Goal: Check status: Check status

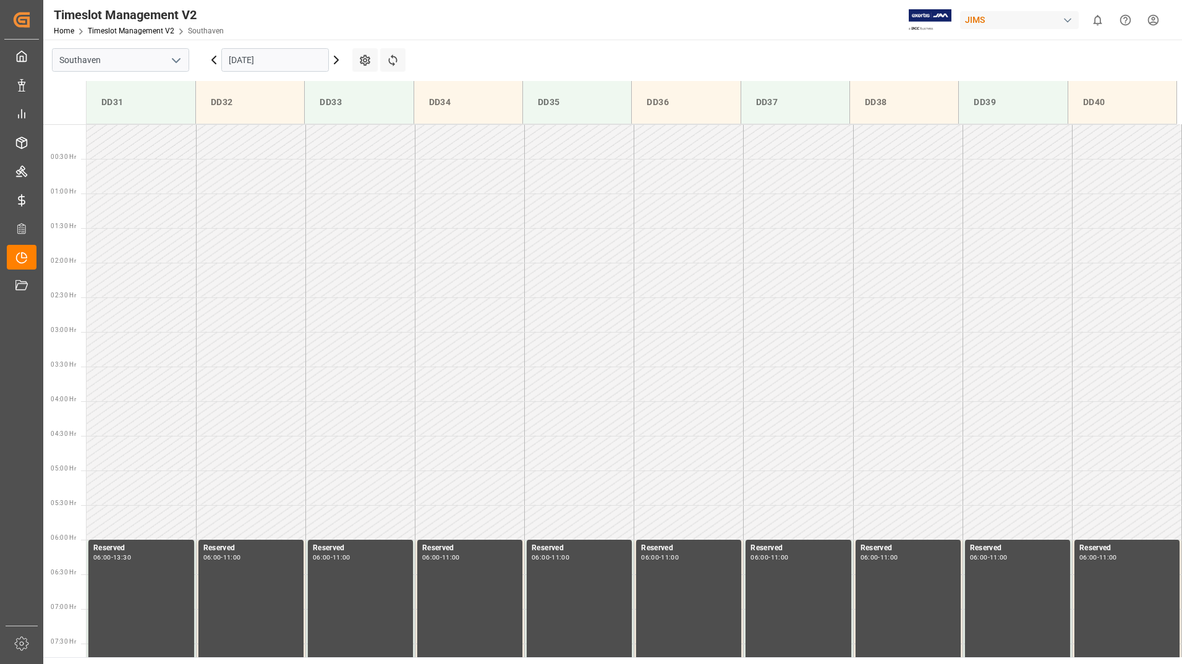
scroll to position [684, 0]
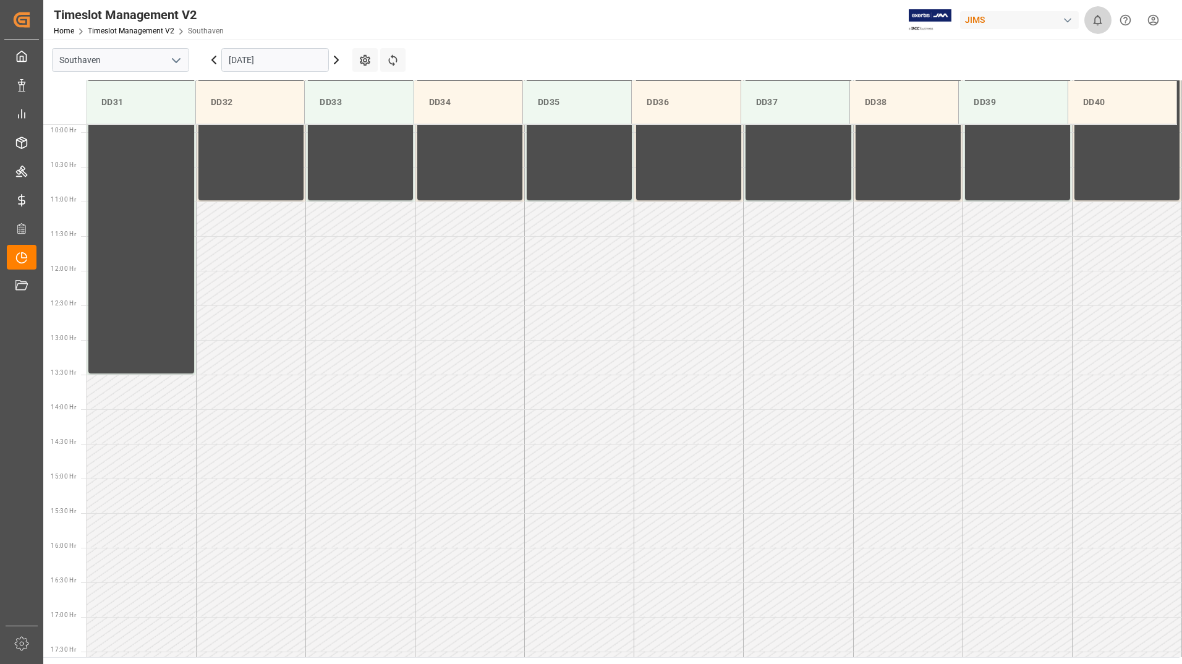
click at [1107, 14] on button "0" at bounding box center [1098, 20] width 28 height 28
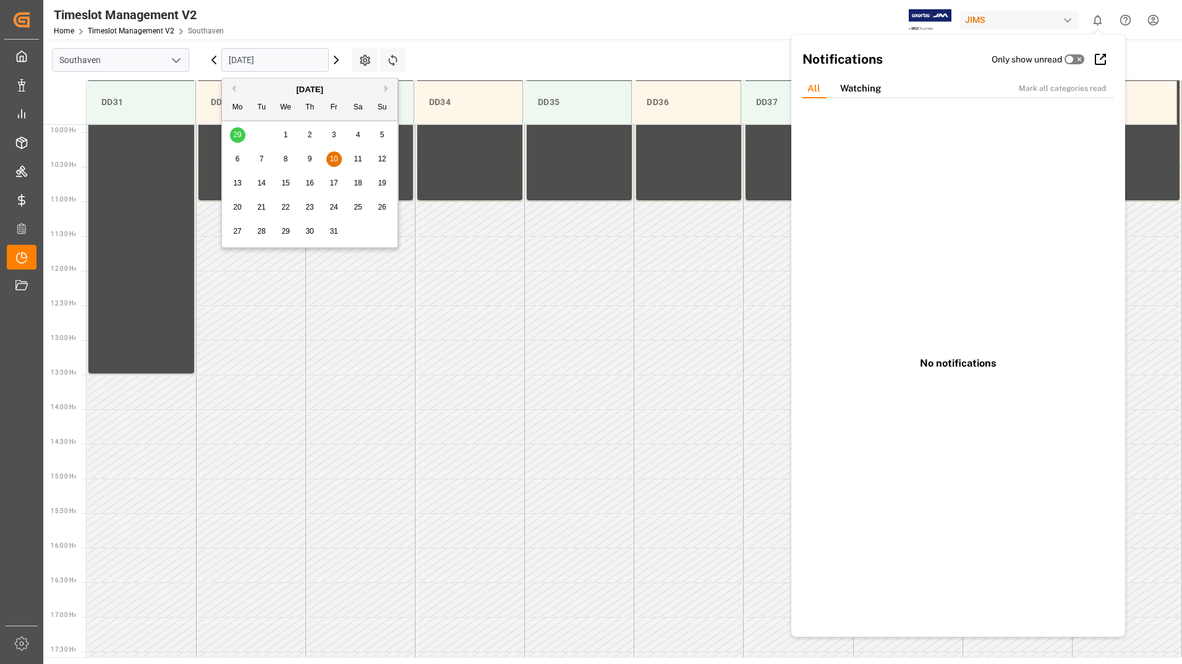
click at [277, 57] on input "[DATE]" at bounding box center [275, 59] width 108 height 23
click at [234, 90] on button "Previous Month" at bounding box center [231, 88] width 7 height 7
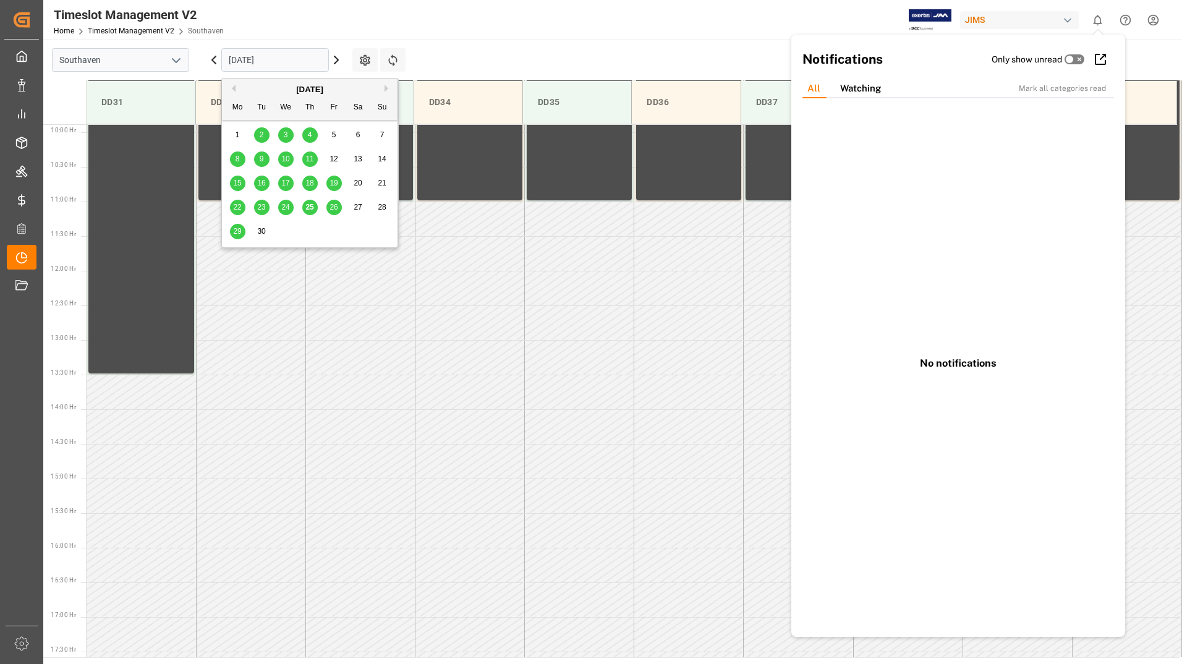
click at [239, 210] on span "22" at bounding box center [237, 207] width 8 height 9
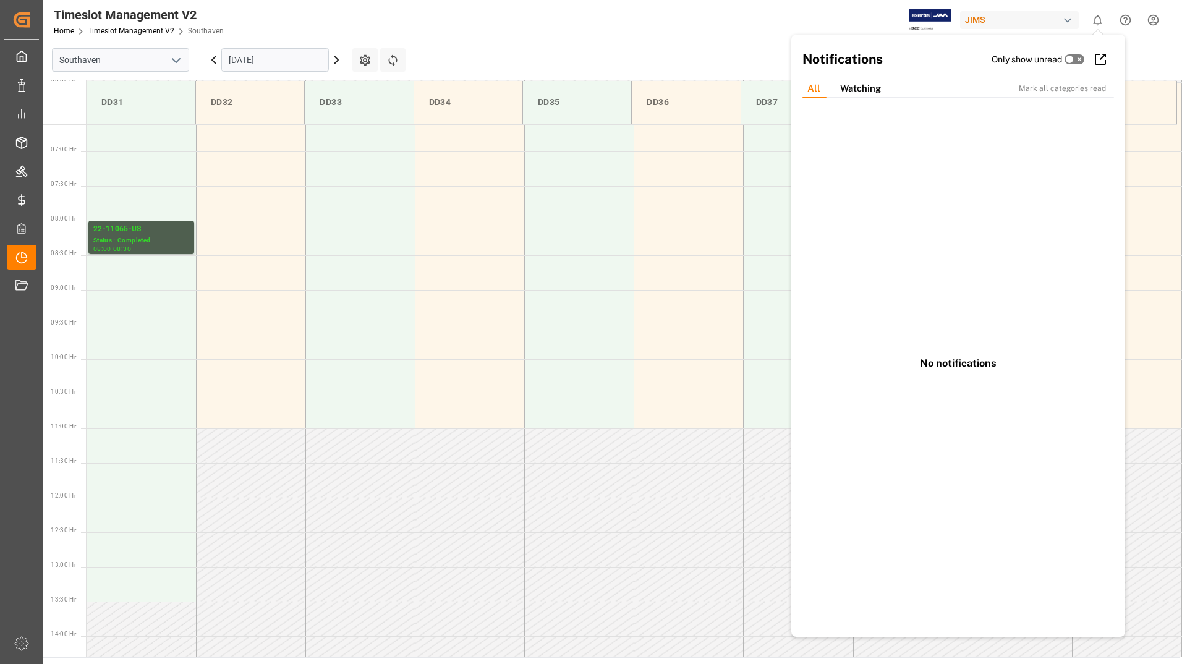
scroll to position [445, 0]
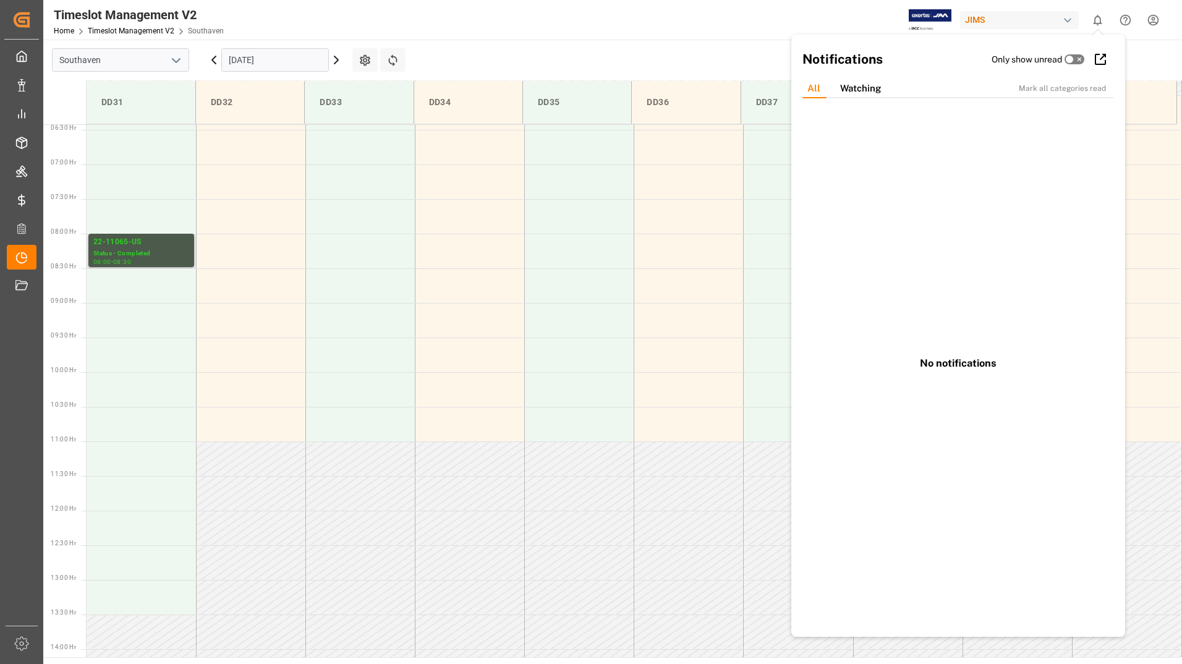
click at [150, 260] on div "08:00 - 08:30" at bounding box center [141, 262] width 96 height 7
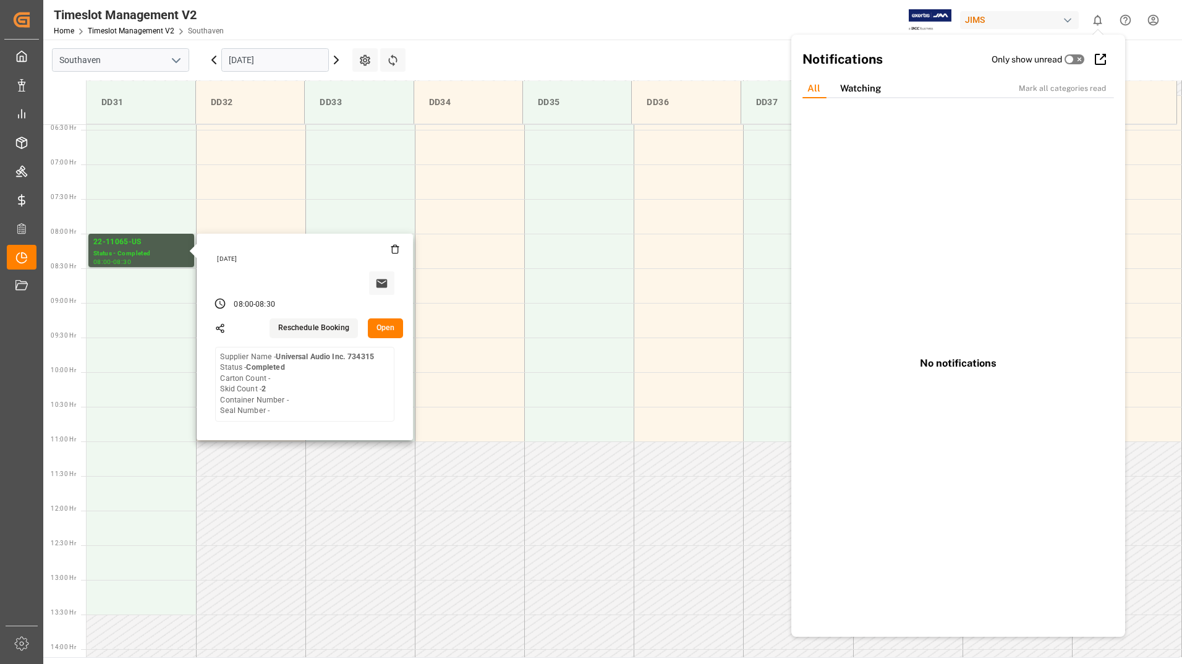
click at [314, 54] on input "[DATE]" at bounding box center [275, 59] width 108 height 23
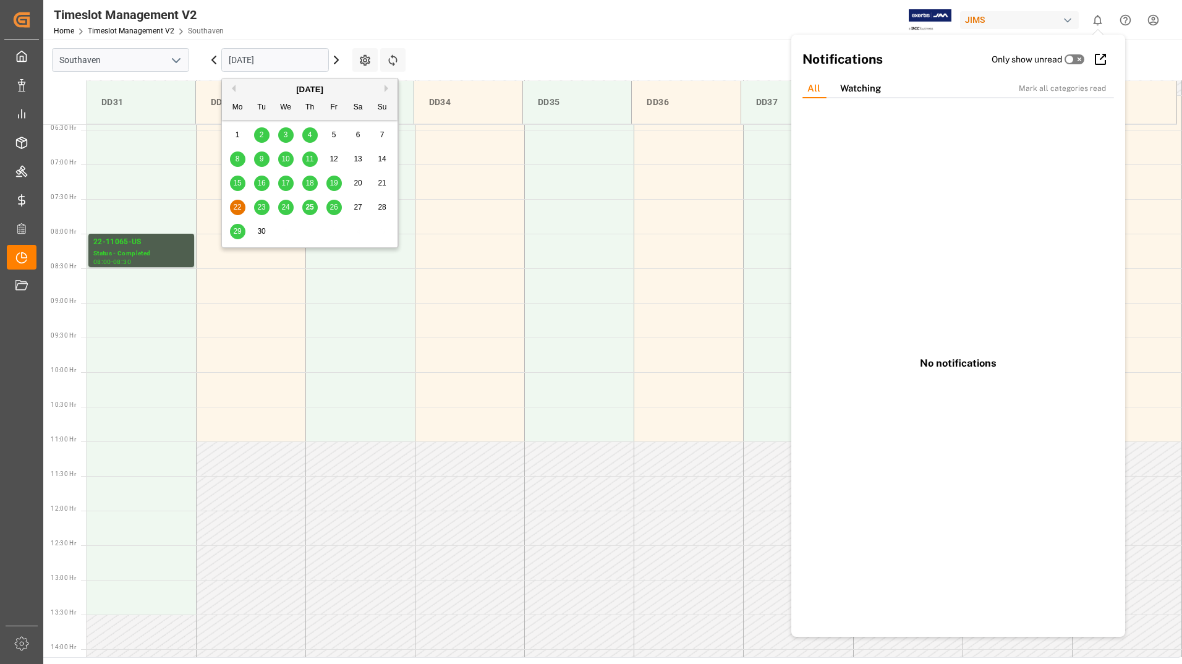
click at [260, 208] on span "23" at bounding box center [261, 207] width 8 height 9
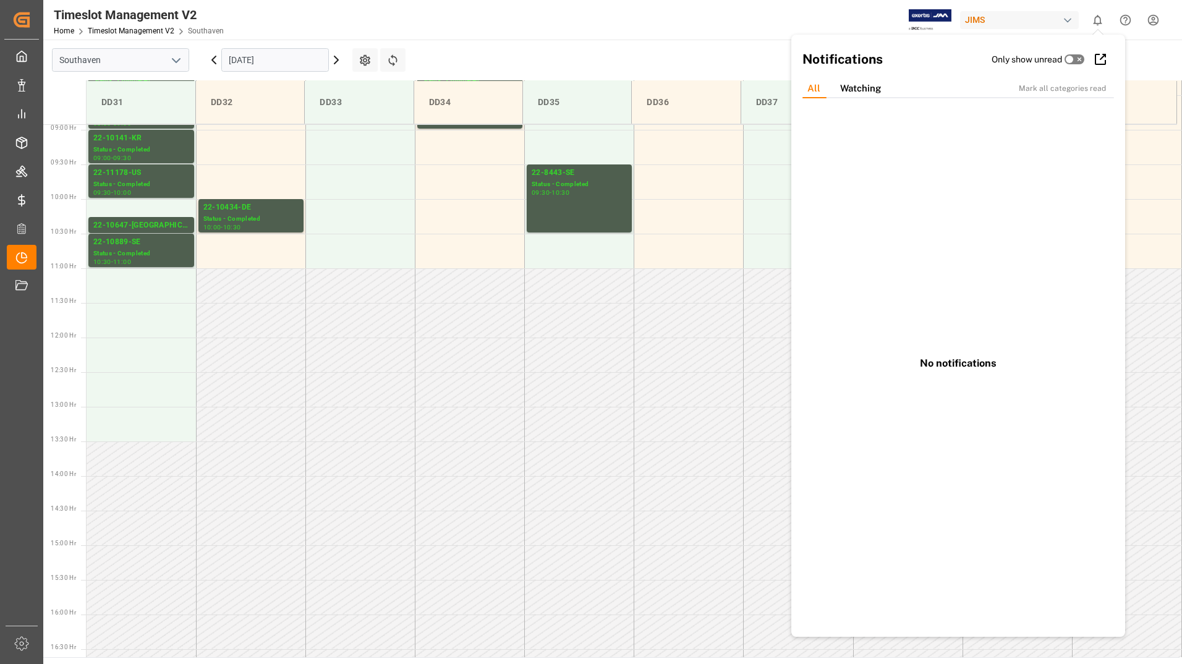
scroll to position [383, 0]
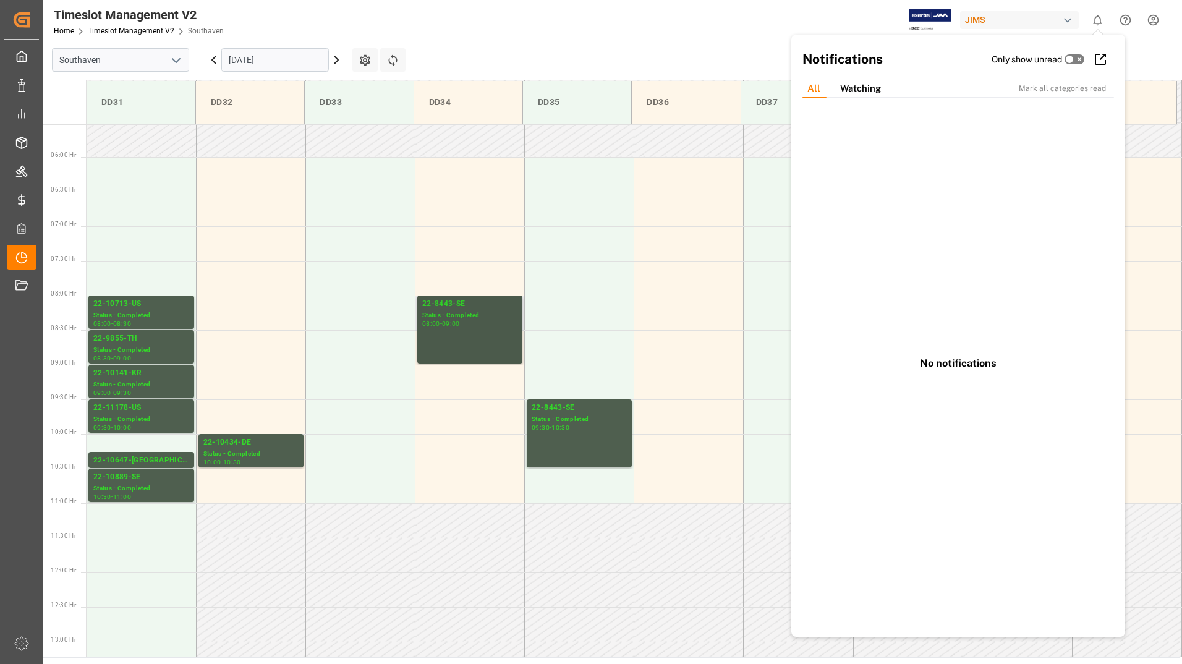
click at [441, 331] on div "22-8443-SE Status - Completed 08:00 - 09:00" at bounding box center [469, 329] width 95 height 63
click at [249, 452] on div "Status - Completed" at bounding box center [250, 454] width 95 height 11
click at [142, 311] on div "Status - Completed" at bounding box center [141, 315] width 96 height 11
click at [142, 336] on div "22-9855-TH" at bounding box center [141, 339] width 96 height 12
click at [594, 422] on div "Status - Completed" at bounding box center [579, 419] width 95 height 11
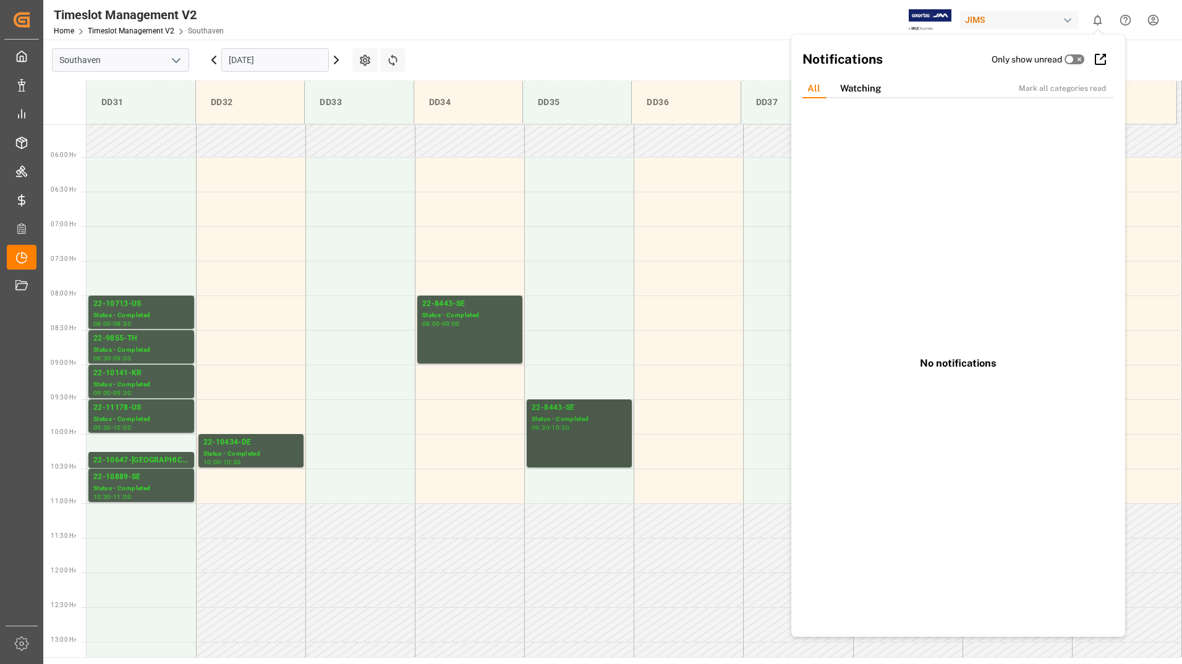
click at [600, 418] on div "Status - Completed" at bounding box center [579, 419] width 95 height 11
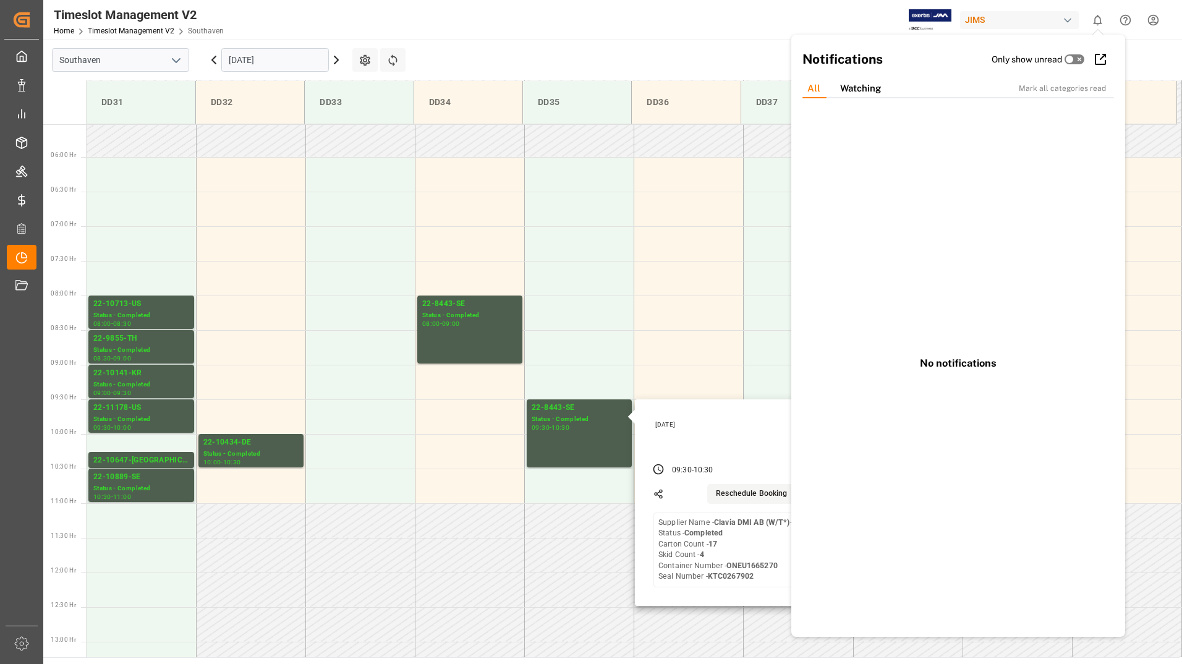
click at [302, 59] on input "[DATE]" at bounding box center [275, 59] width 108 height 23
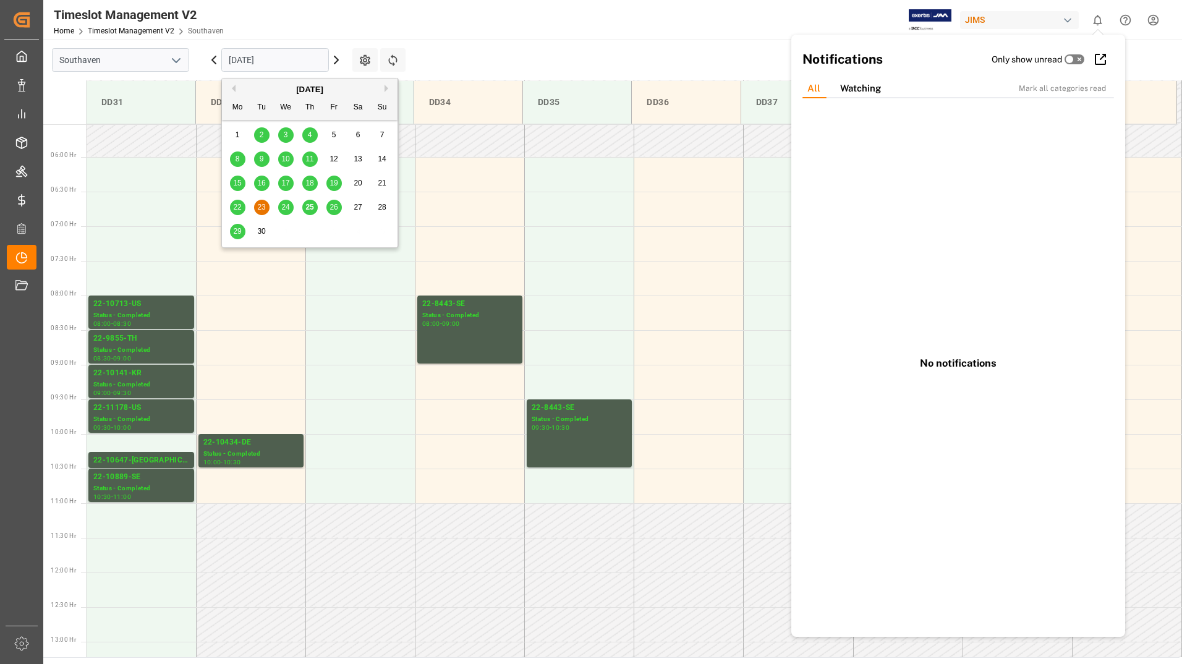
click at [287, 207] on span "24" at bounding box center [285, 207] width 8 height 9
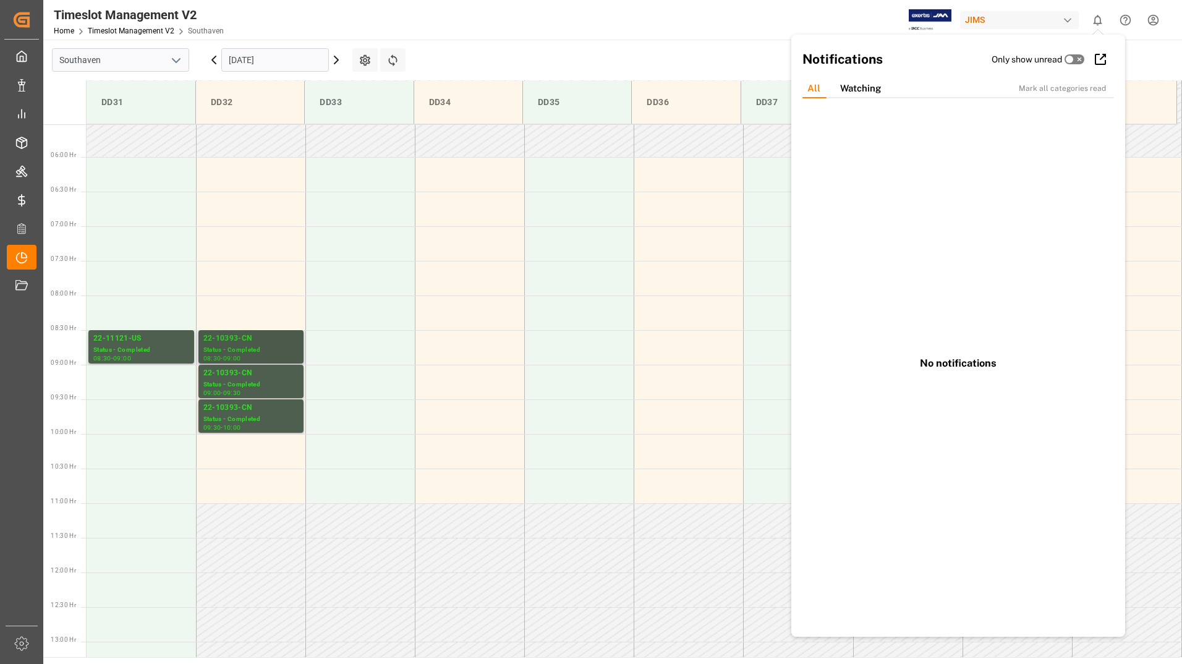
click at [235, 330] on div "22-10393-CN Status - Completed 08:30 - 09:00" at bounding box center [250, 346] width 105 height 33
click at [280, 393] on div "09:00 - 09:30" at bounding box center [250, 393] width 95 height 7
click at [269, 412] on div "22-10393-CN" at bounding box center [250, 408] width 95 height 12
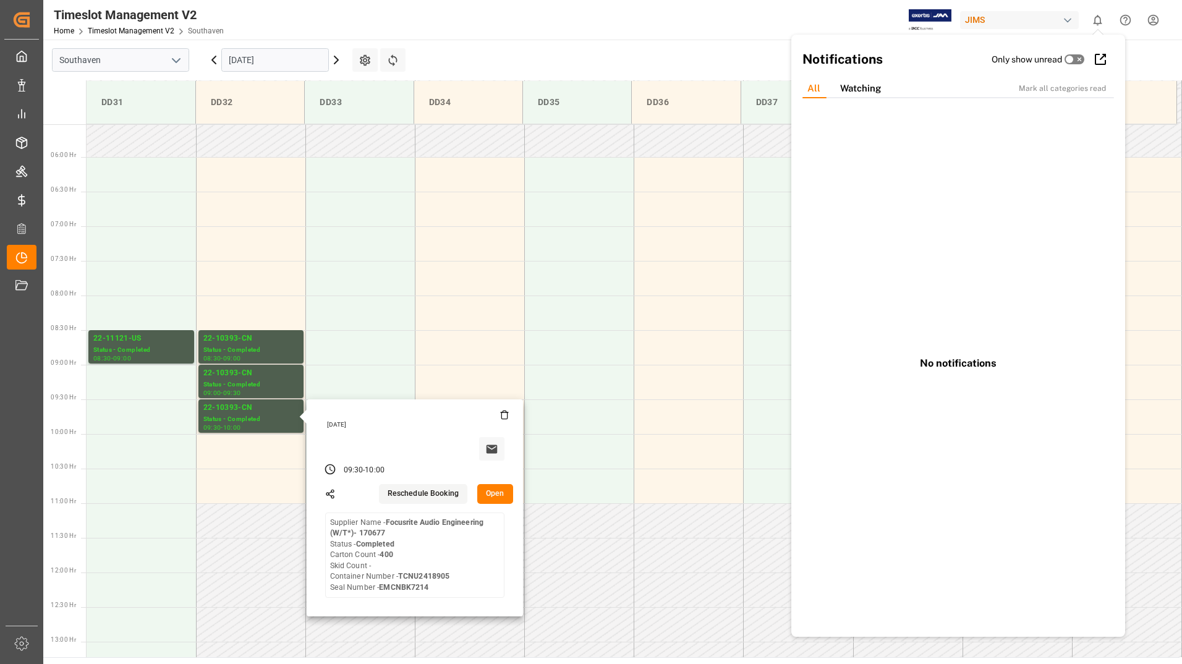
click at [276, 63] on input "[DATE]" at bounding box center [275, 59] width 108 height 23
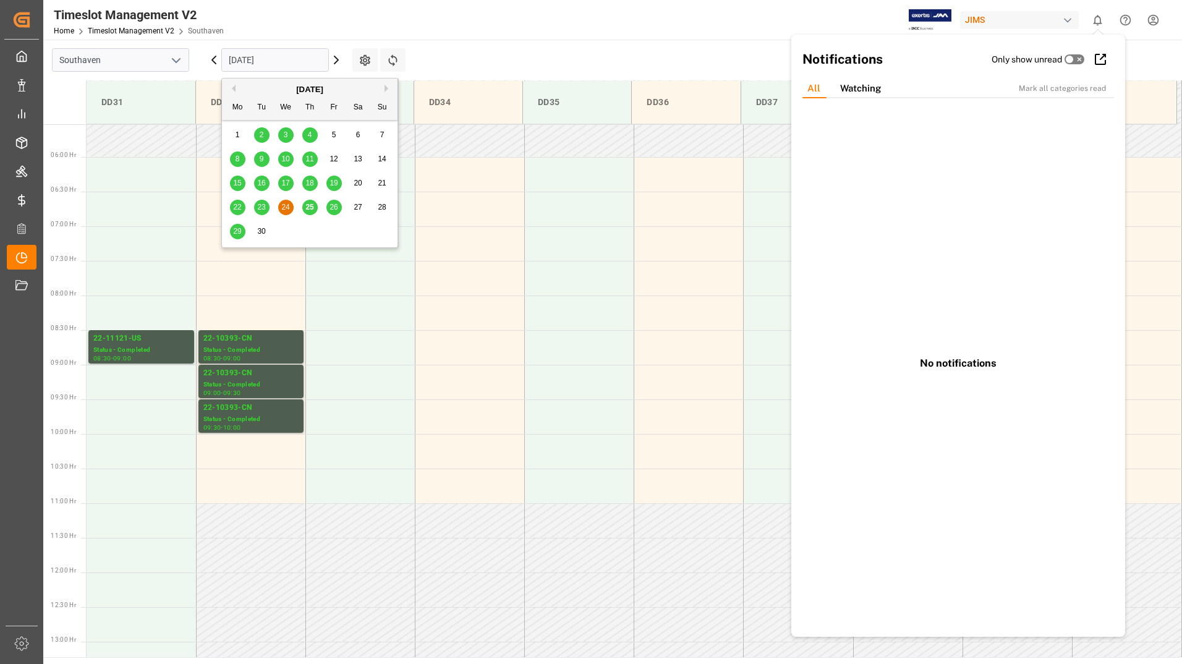
click at [311, 209] on span "25" at bounding box center [309, 207] width 8 height 9
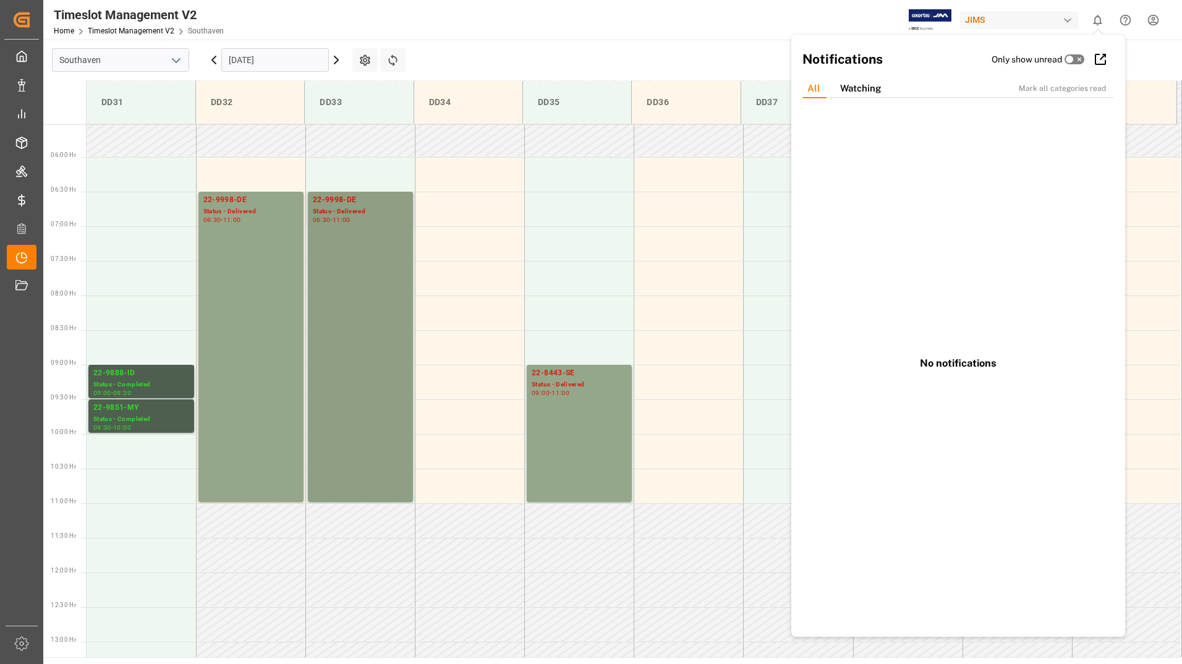
click at [364, 382] on div "22-9998-DE Status - Delivered 06:30 - 11:00" at bounding box center [360, 346] width 95 height 305
click at [288, 436] on div "22-9998-DE Status - Delivered 06:30 - 11:00" at bounding box center [250, 346] width 95 height 305
click at [469, 69] on main "Southaven [DATE] Settings Refresh Time Slots DD31 DD32 DD33 DD34 DD35 DD36 DD37…" at bounding box center [611, 349] width 1136 height 618
click at [635, 471] on td at bounding box center [688, 486] width 109 height 35
click at [600, 464] on div "22-8443-SE Status - Delivered 09:00 - 11:00" at bounding box center [579, 433] width 95 height 132
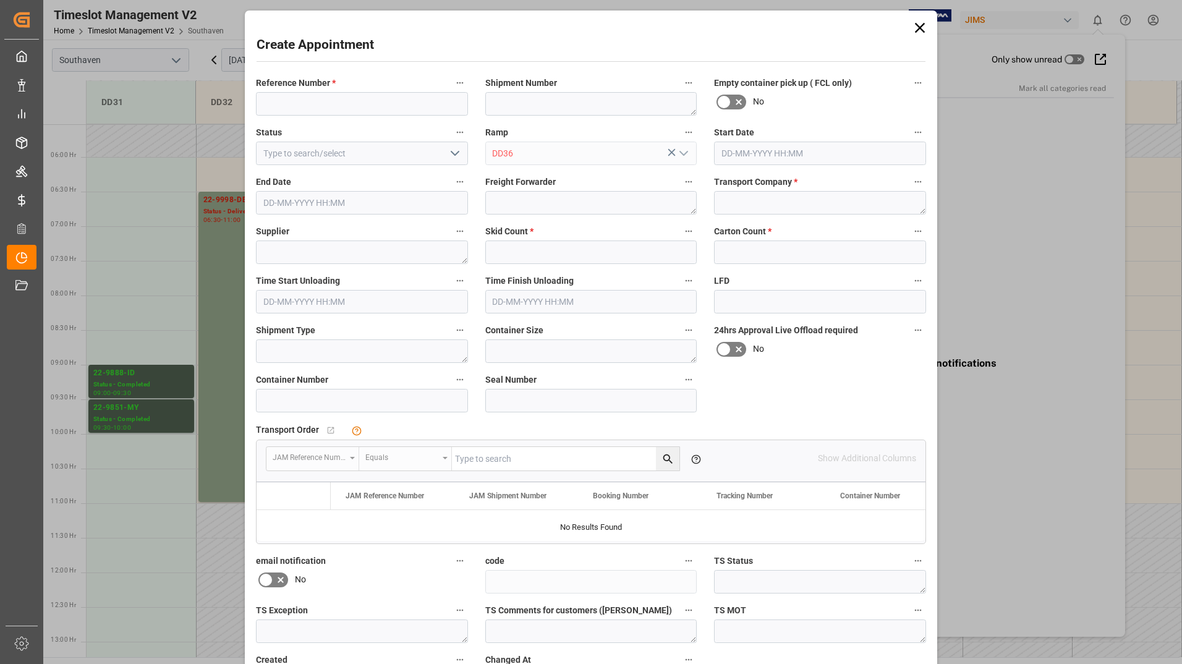
type input "[DATE] 10:30"
type input "[DATE] 11:00"
click at [924, 22] on icon at bounding box center [919, 27] width 17 height 17
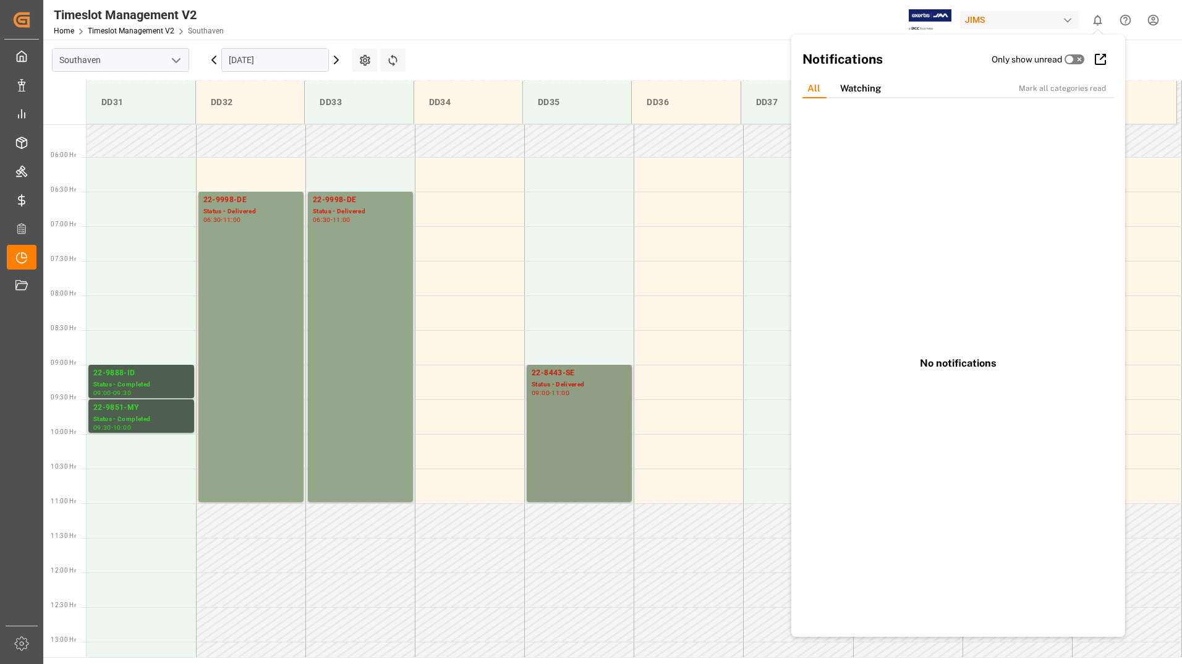
click at [559, 470] on div "22-8443-SE Status - Delivered 09:00 - 11:00" at bounding box center [579, 433] width 95 height 132
click at [126, 388] on div "Status - Completed" at bounding box center [141, 385] width 96 height 11
